Goal: Transaction & Acquisition: Purchase product/service

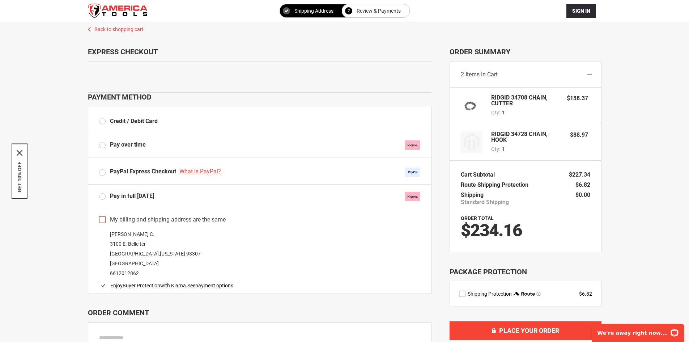
click at [104, 121] on label "Credit / Debit Card" at bounding box center [128, 121] width 59 height 8
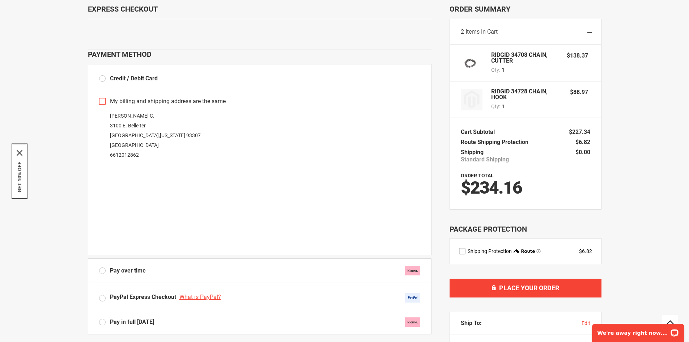
scroll to position [36, 0]
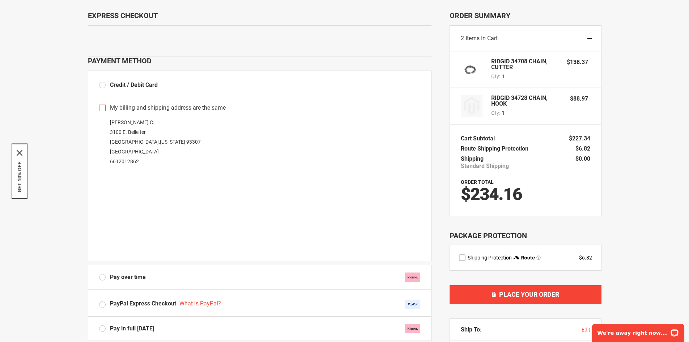
click at [245, 150] on div "Cody C. 3100 E. Belle ter Bakersfield , California 93307 United States 66120128…" at bounding box center [259, 142] width 321 height 49
click at [674, 223] on div "**********" at bounding box center [344, 245] width 675 height 519
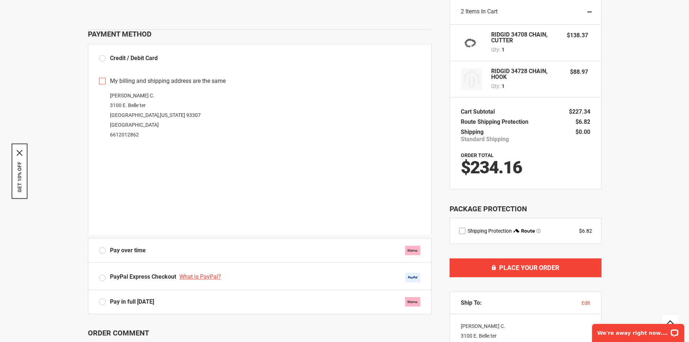
scroll to position [145, 0]
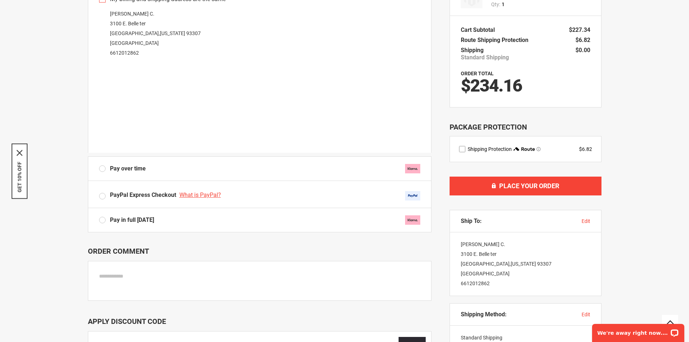
click at [103, 220] on label "Pay in full [DATE]" at bounding box center [259, 219] width 321 height 9
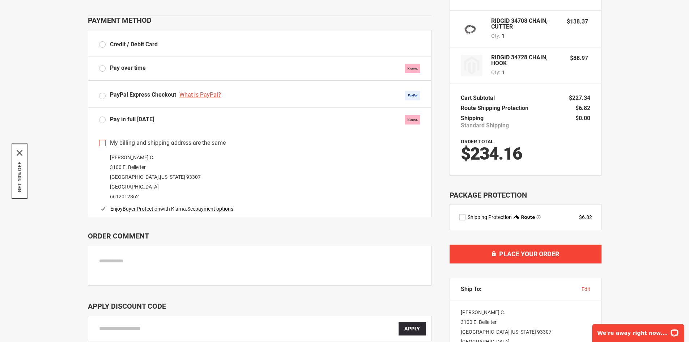
scroll to position [0, 0]
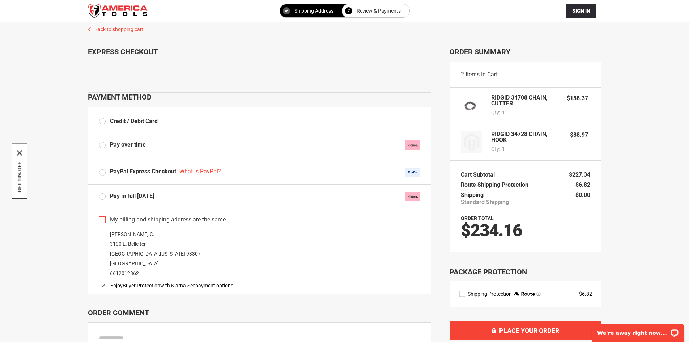
click at [579, 20] on div "Sign In Close Sign In Email Address Password Sign In Forgot Your Password?" at bounding box center [345, 11] width 514 height 22
click at [583, 12] on span "Sign In" at bounding box center [581, 11] width 18 height 6
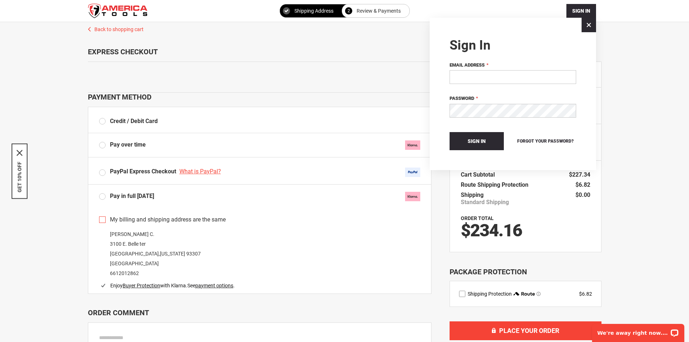
click at [489, 76] on input "Email Address" at bounding box center [513, 77] width 127 height 14
click at [489, 79] on input "Email Address" at bounding box center [513, 77] width 127 height 14
type input "****"
click at [658, 96] on div at bounding box center [344, 171] width 689 height 342
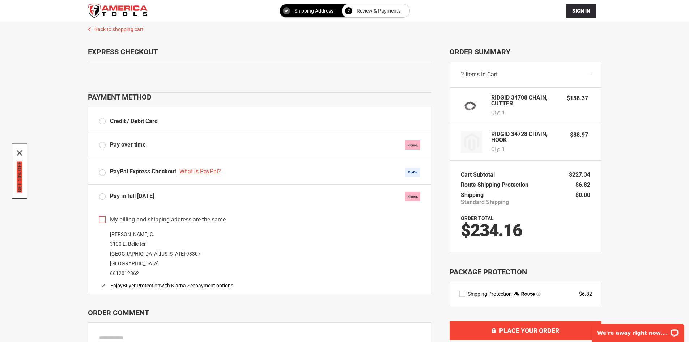
click at [18, 173] on button "GET 10% OFF" at bounding box center [20, 176] width 6 height 31
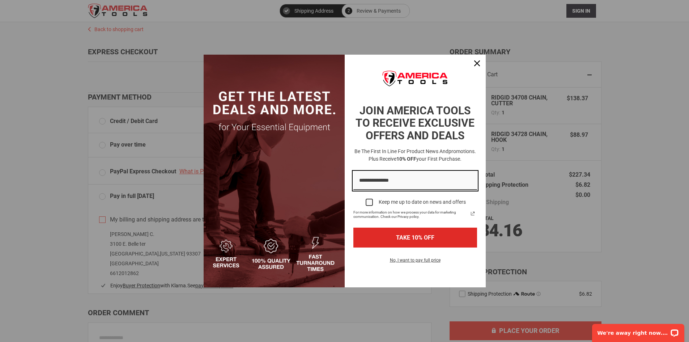
click at [387, 183] on input "Email field" at bounding box center [415, 180] width 124 height 18
type input "**********"
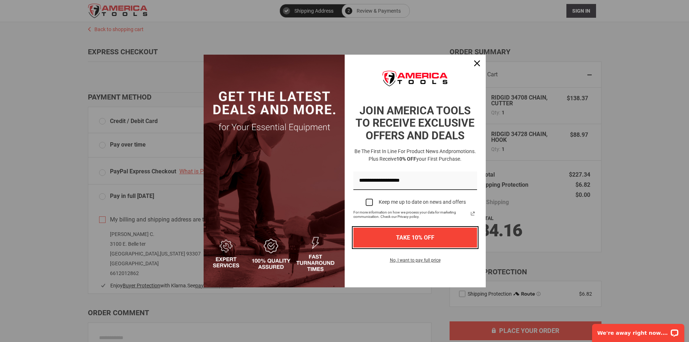
click at [395, 235] on button "TAKE 10% OFF" at bounding box center [415, 238] width 124 height 20
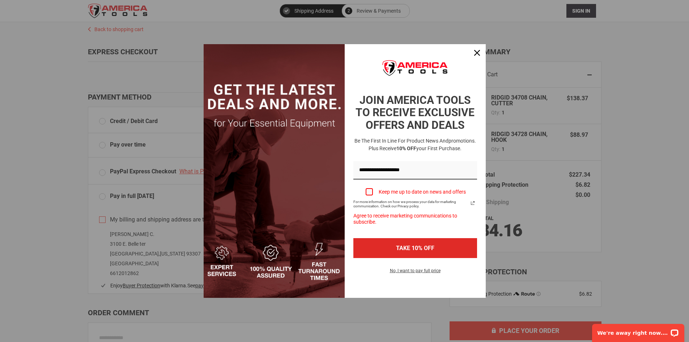
click at [370, 192] on div "Marketing offer form" at bounding box center [369, 191] width 7 height 7
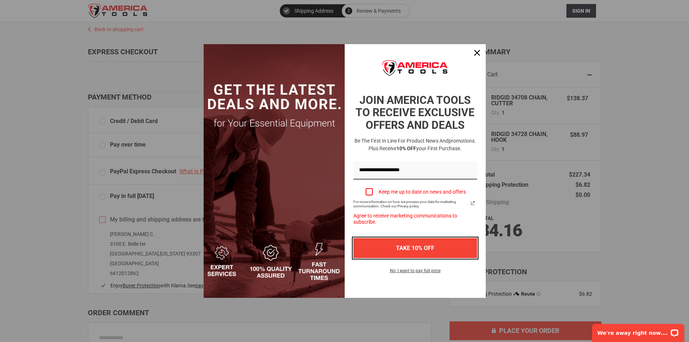
click at [421, 246] on button "TAKE 10% OFF" at bounding box center [415, 248] width 124 height 20
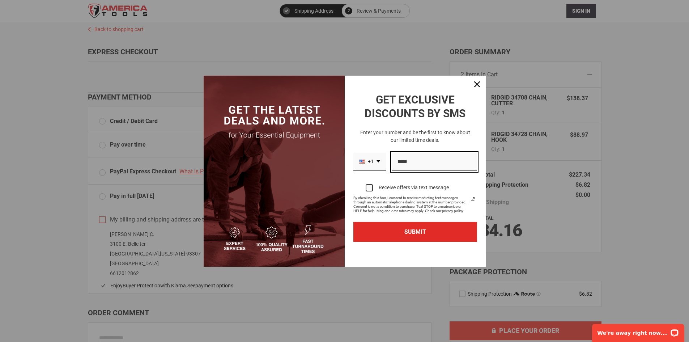
click at [411, 164] on input "Phone number field" at bounding box center [434, 162] width 85 height 18
type input "**********"
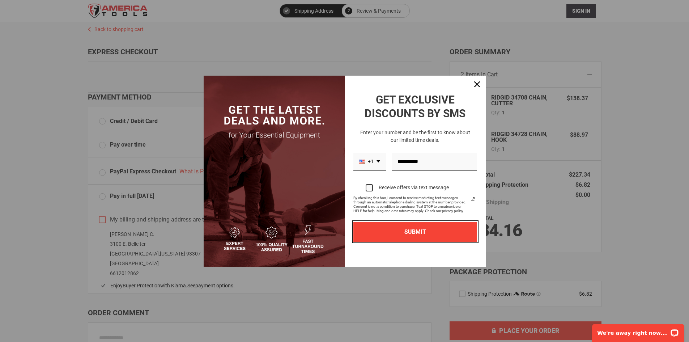
click at [432, 235] on button "SUBMIT" at bounding box center [415, 232] width 124 height 20
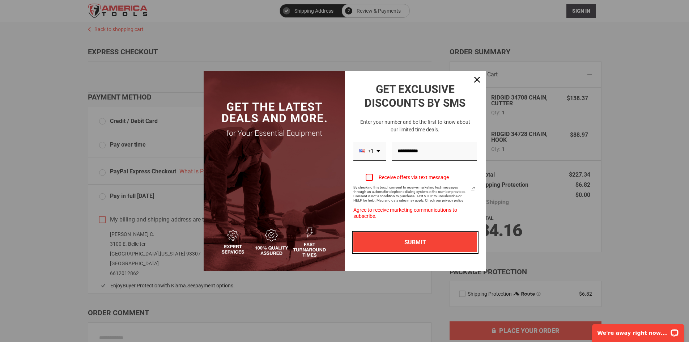
click at [432, 235] on button "SUBMIT" at bounding box center [415, 242] width 124 height 20
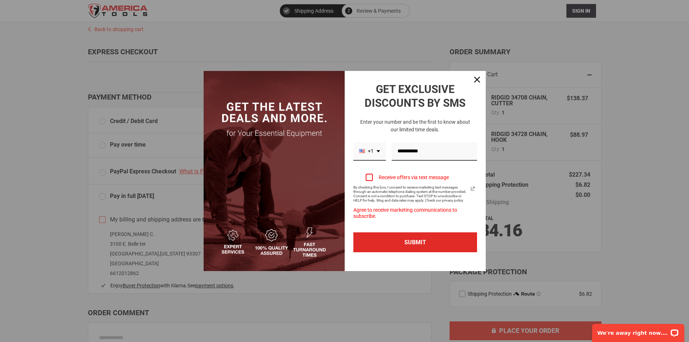
drag, startPoint x: 369, startPoint y: 174, endPoint x: 371, endPoint y: 183, distance: 9.0
click at [370, 178] on div "Marketing offer form" at bounding box center [369, 177] width 7 height 7
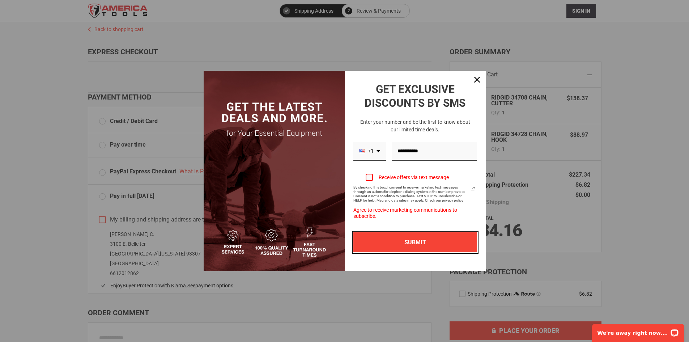
click at [429, 239] on button "SUBMIT" at bounding box center [415, 242] width 124 height 20
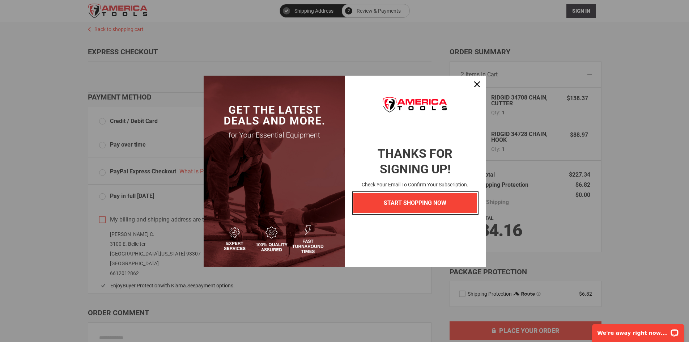
click at [426, 203] on button "START SHOPPING NOW" at bounding box center [415, 203] width 124 height 20
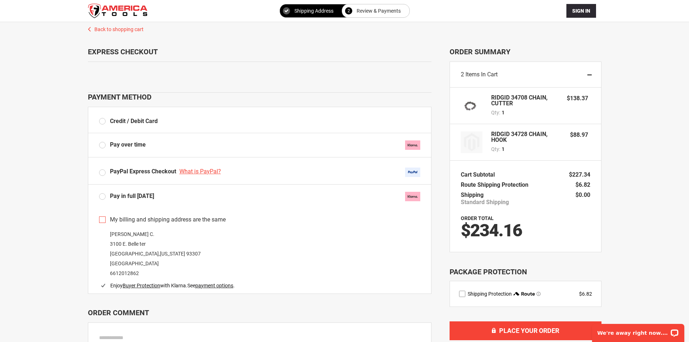
click at [622, 191] on div "**********" at bounding box center [344, 258] width 675 height 473
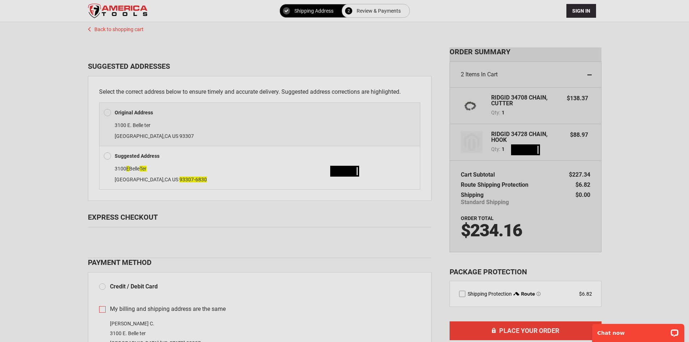
click at [108, 157] on div "Please wait..." at bounding box center [344, 171] width 689 height 342
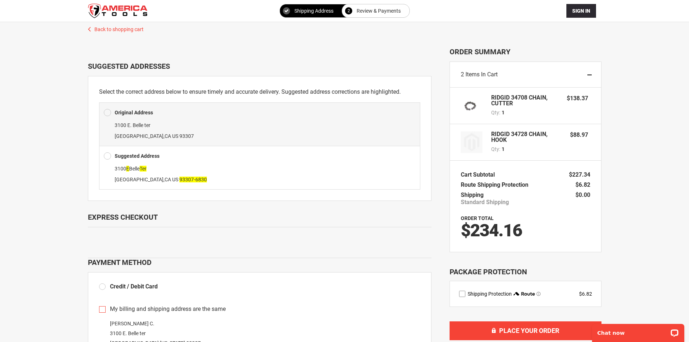
click at [109, 155] on span at bounding box center [107, 155] width 7 height 11
click at [108, 157] on span at bounding box center [107, 155] width 7 height 11
click at [103, 153] on div "Suggested Address [STREET_ADDRESS]" at bounding box center [259, 168] width 321 height 44
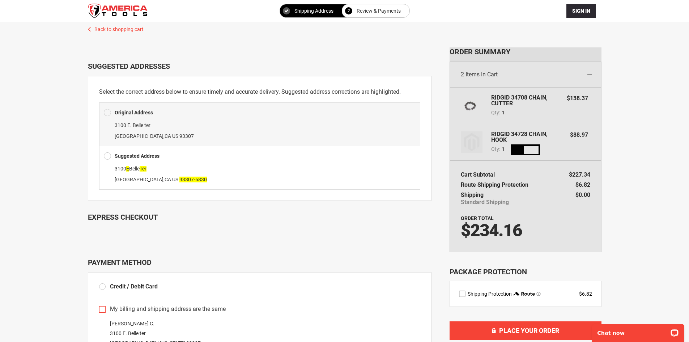
click at [107, 153] on span at bounding box center [107, 155] width 7 height 11
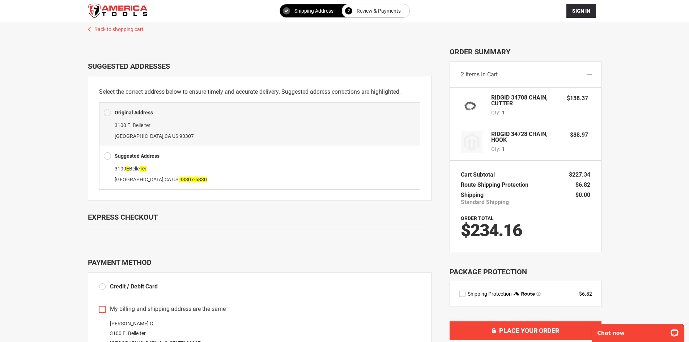
click at [109, 154] on span at bounding box center [107, 155] width 7 height 11
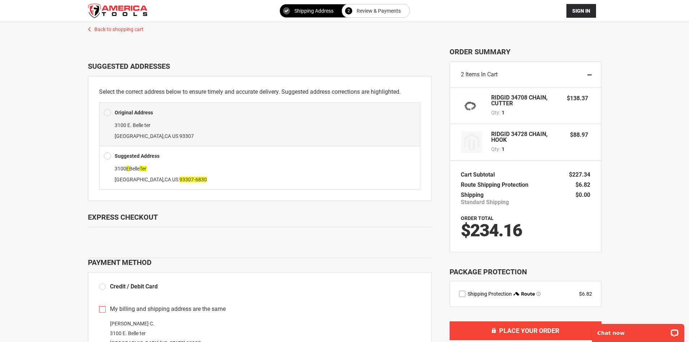
click at [109, 154] on span at bounding box center [107, 155] width 7 height 11
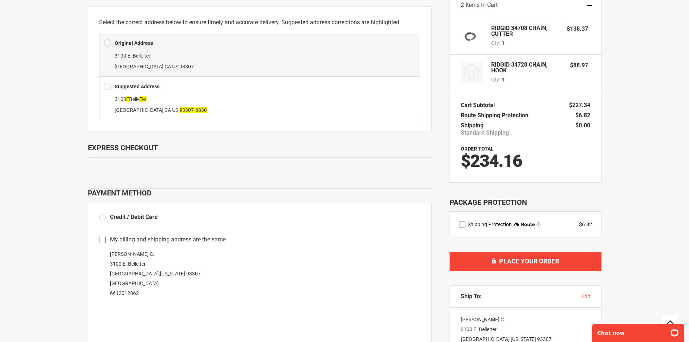
scroll to position [36, 0]
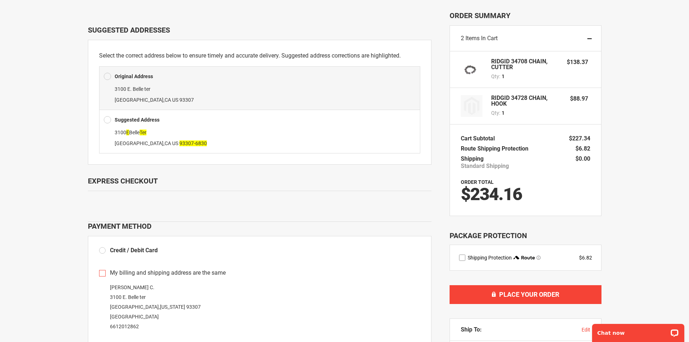
click at [670, 229] on div "**********" at bounding box center [344, 328] width 675 height 685
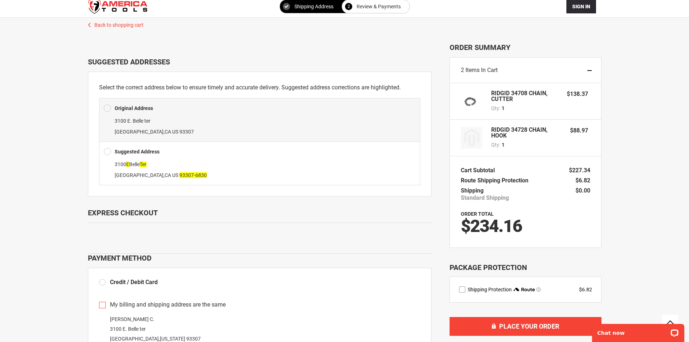
scroll to position [0, 0]
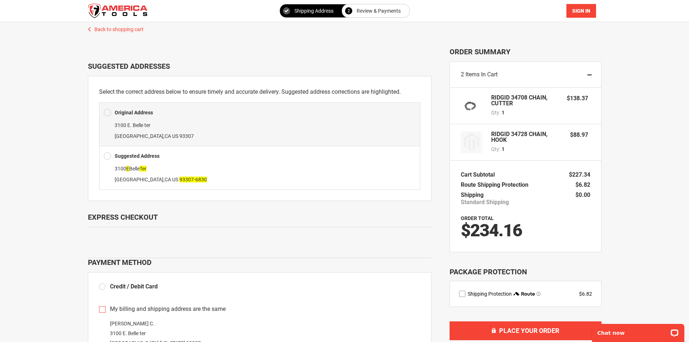
click at [574, 8] on span "Sign In" at bounding box center [581, 11] width 18 height 6
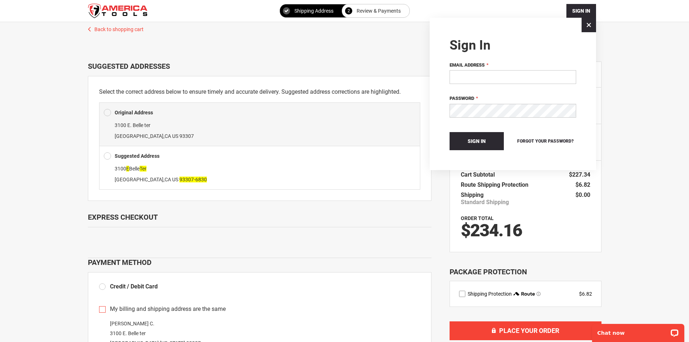
drag, startPoint x: 464, startPoint y: 81, endPoint x: 466, endPoint y: 78, distance: 4.0
click at [464, 81] on input "Email Address" at bounding box center [513, 77] width 127 height 14
type input "**********"
click at [581, 6] on div at bounding box center [344, 171] width 689 height 342
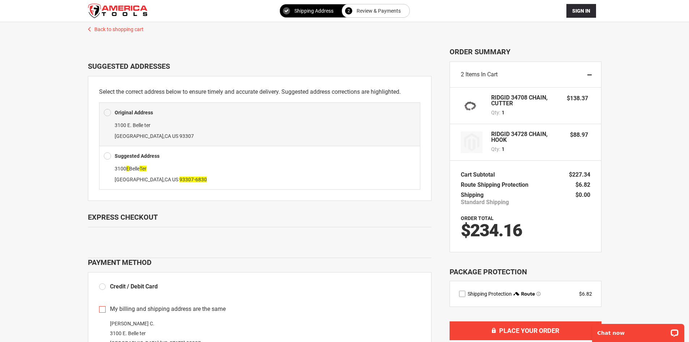
click at [579, 11] on span "Sign In" at bounding box center [581, 11] width 18 height 6
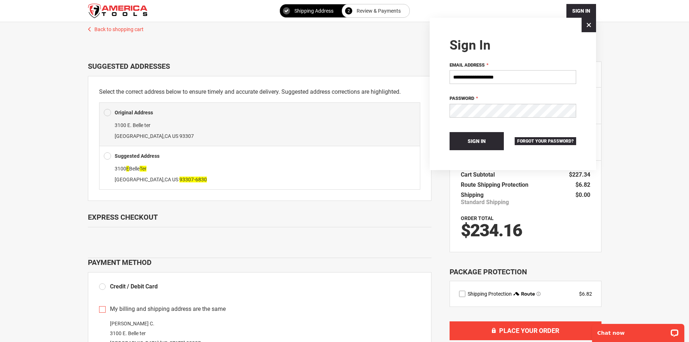
click at [542, 139] on span "Forgot Your Password?" at bounding box center [545, 141] width 56 height 5
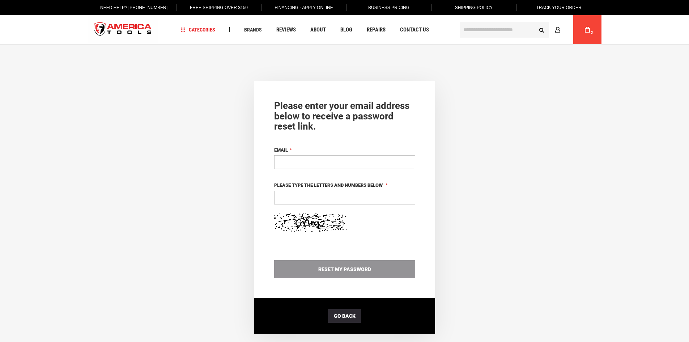
click at [327, 163] on input "Email" at bounding box center [344, 162] width 141 height 14
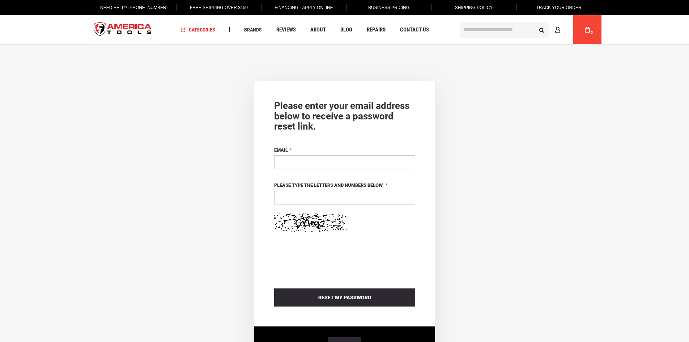
click at [327, 163] on input "Email" at bounding box center [344, 162] width 141 height 14
type input "**********"
click at [335, 195] on input "Please type the letters and numbers below" at bounding box center [344, 198] width 141 height 14
type input "*****"
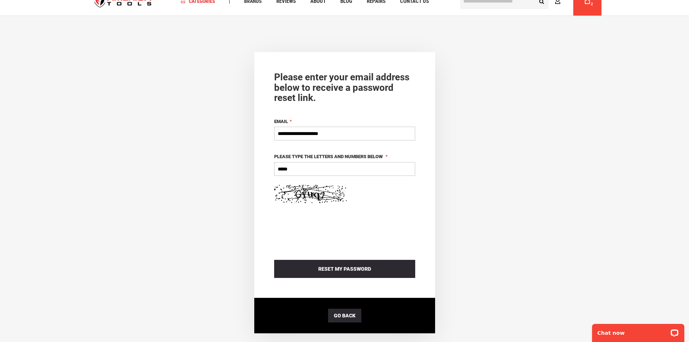
scroll to position [72, 0]
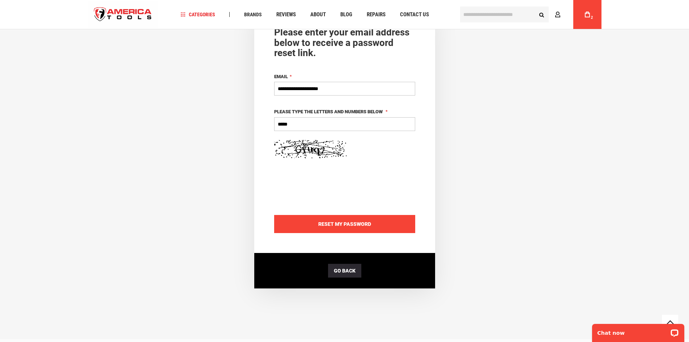
click at [364, 228] on button "Reset My Password" at bounding box center [344, 224] width 141 height 18
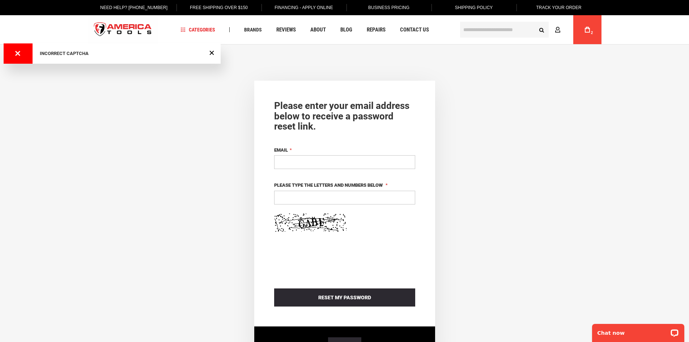
click at [333, 163] on input "Email" at bounding box center [344, 162] width 141 height 14
click at [318, 165] on input "Email" at bounding box center [344, 162] width 141 height 14
type input "**********"
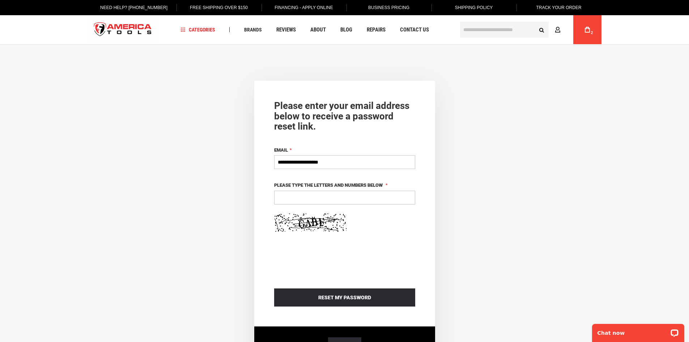
click at [315, 193] on input "Please type the letters and numbers below" at bounding box center [344, 198] width 141 height 14
type input "****"
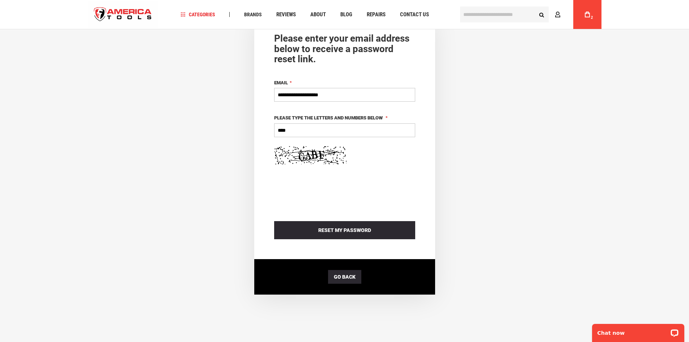
scroll to position [72, 0]
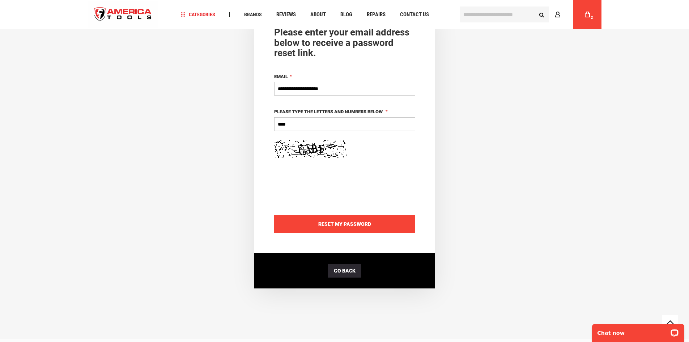
click at [355, 226] on span "Reset My Password" at bounding box center [344, 224] width 53 height 6
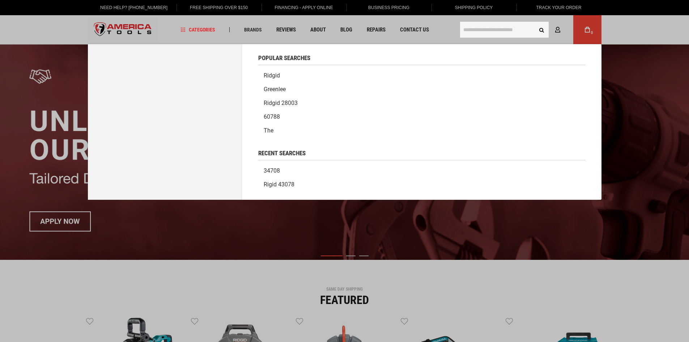
click at [506, 34] on input "text" at bounding box center [504, 30] width 89 height 16
